Goal: Task Accomplishment & Management: Manage account settings

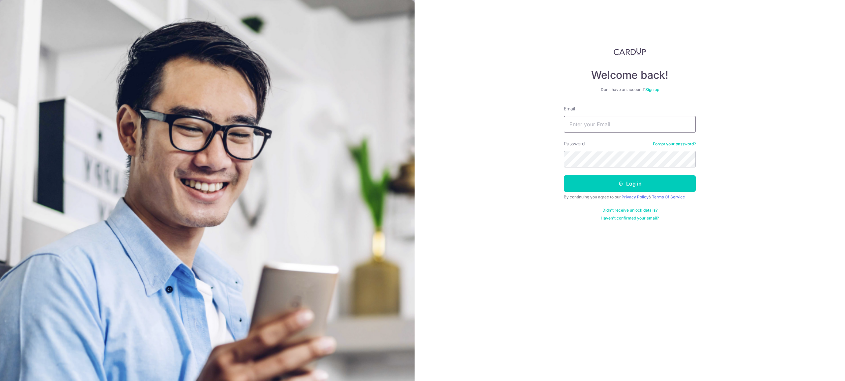
click at [574, 121] on input "Email" at bounding box center [630, 124] width 132 height 16
paste input "[EMAIL_ADDRESS][DOMAIN_NAME]"
type input "[EMAIL_ADDRESS][DOMAIN_NAME]"
click at [610, 179] on button "Log in" at bounding box center [630, 184] width 132 height 16
